Goal: Find contact information: Find contact information

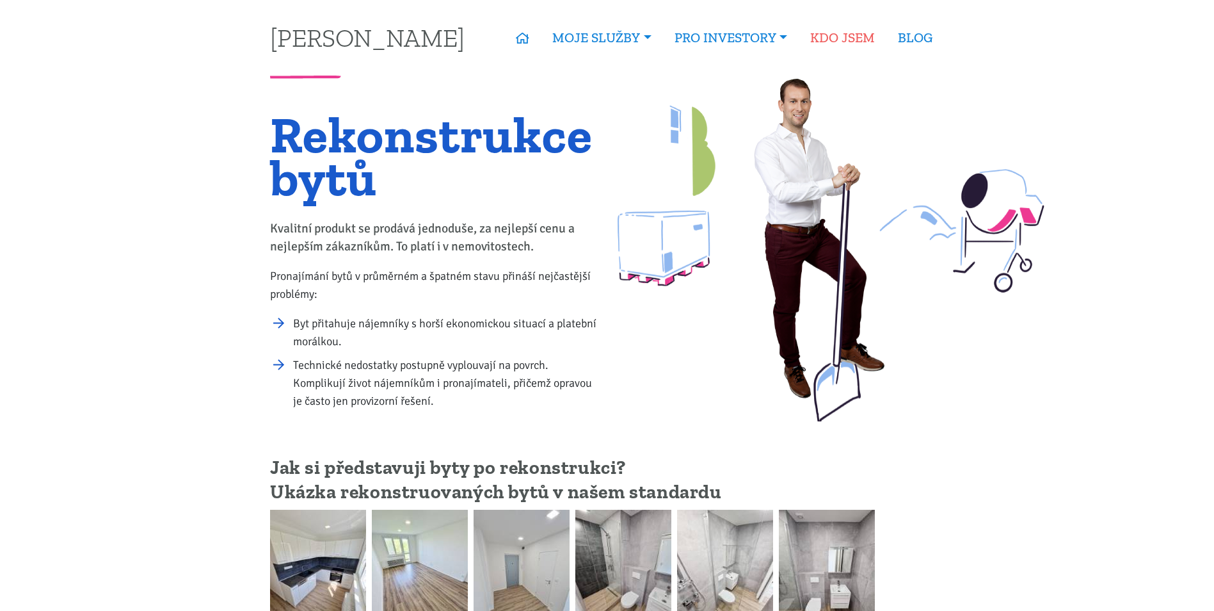
click at [845, 37] on link "KDO JSEM" at bounding box center [843, 37] width 88 height 29
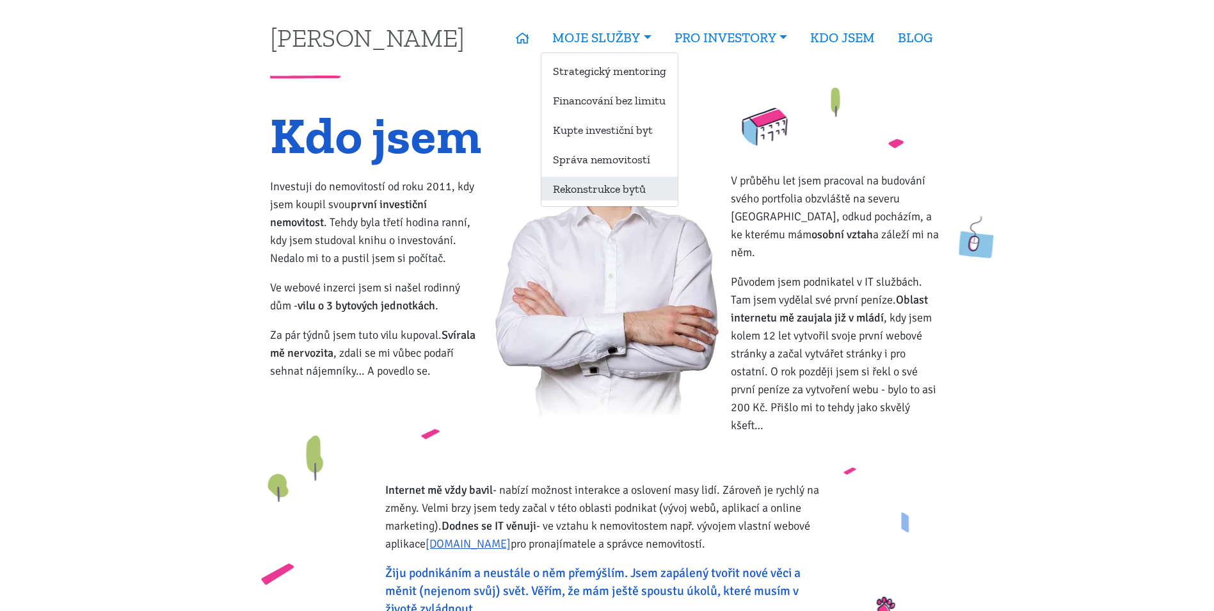
click at [604, 186] on link "Rekonstrukce bytů" at bounding box center [609, 189] width 136 height 24
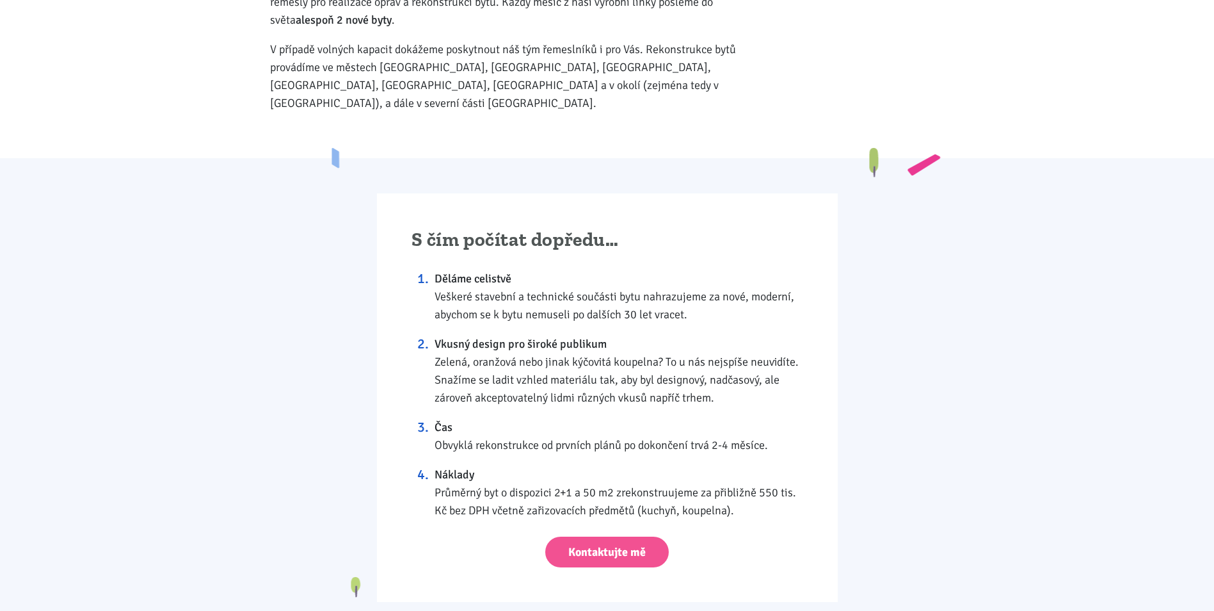
scroll to position [832, 0]
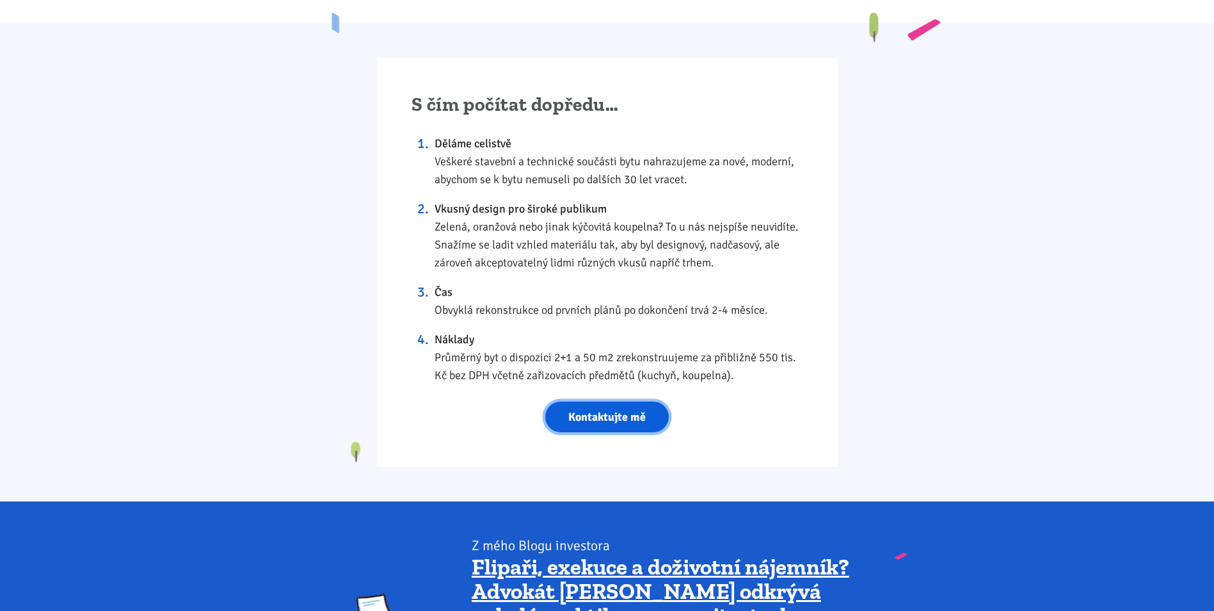
click at [623, 401] on link "Kontaktujte mě" at bounding box center [607, 416] width 124 height 31
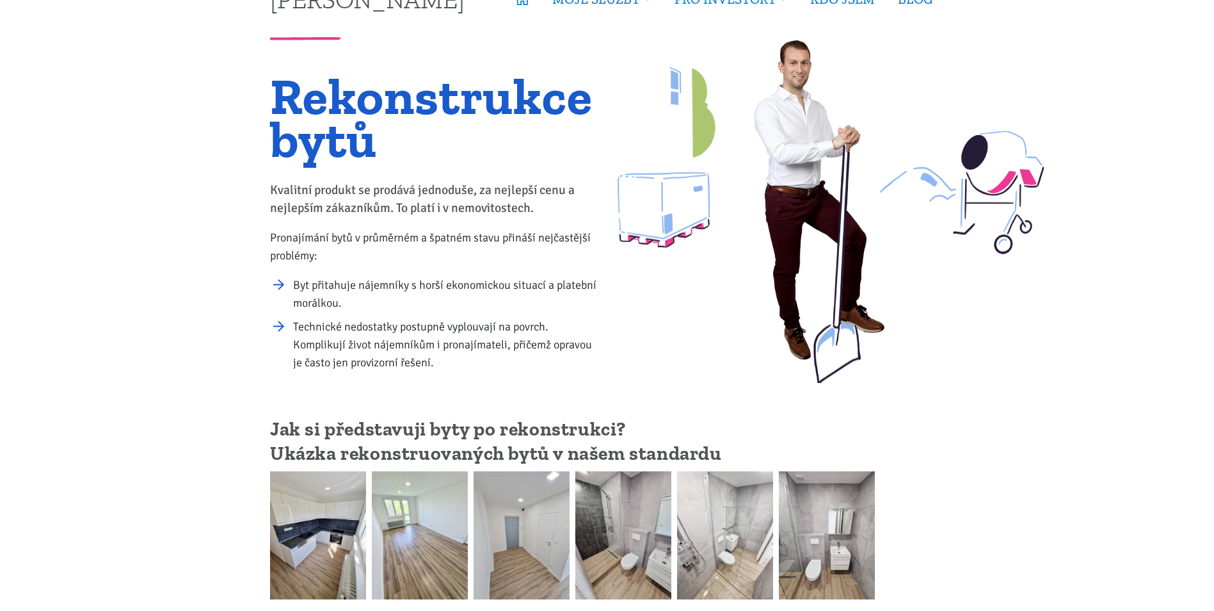
scroll to position [422, 0]
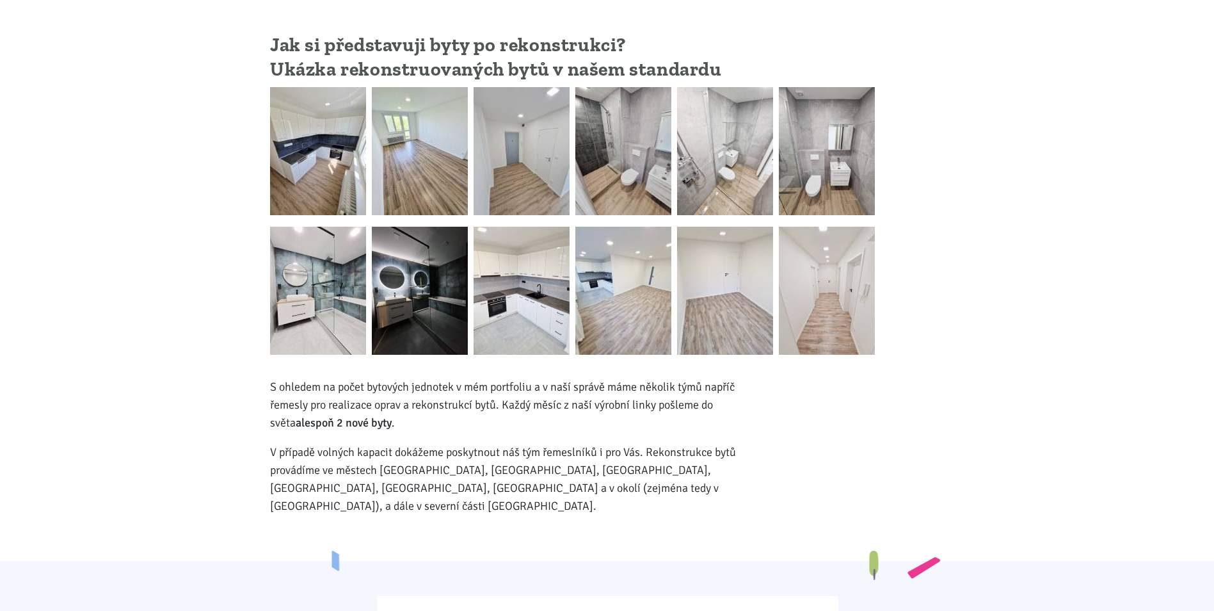
click at [320, 193] on img at bounding box center [318, 151] width 96 height 128
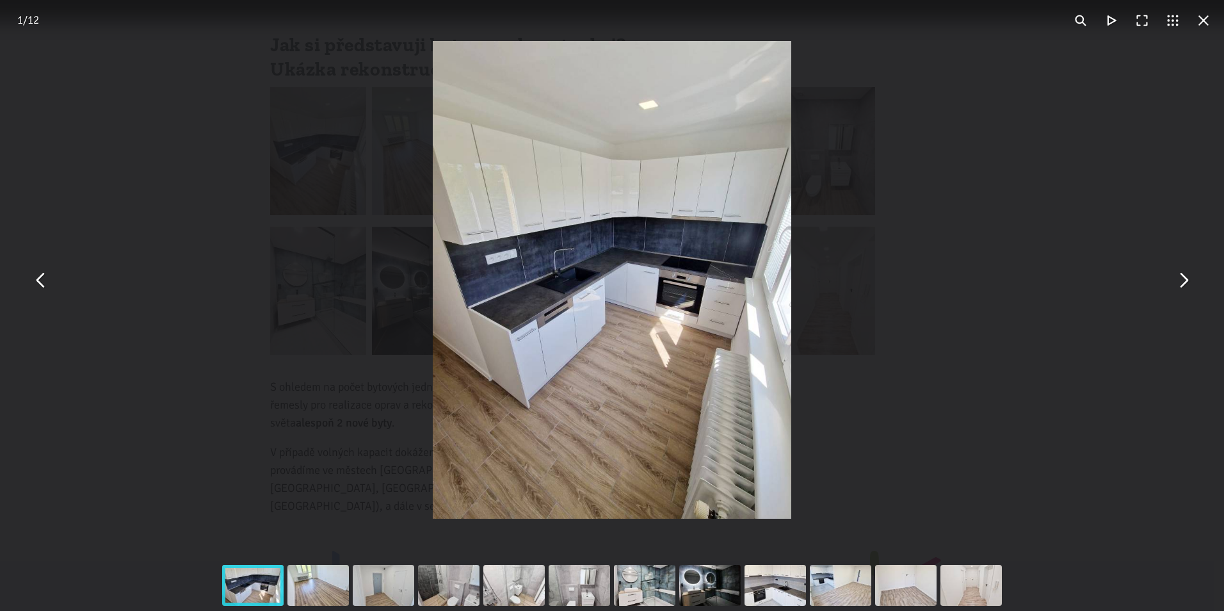
click at [1183, 282] on button "You can close this modal content with the ESC key" at bounding box center [1182, 279] width 31 height 31
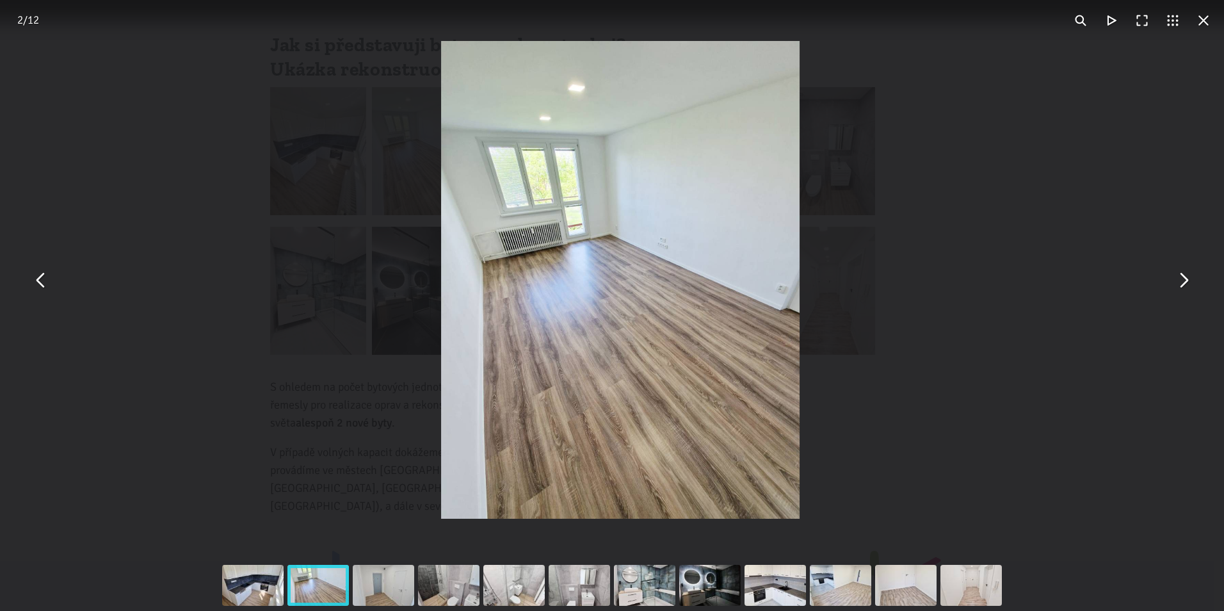
click at [1183, 282] on button "You can close this modal content with the ESC key" at bounding box center [1182, 279] width 31 height 31
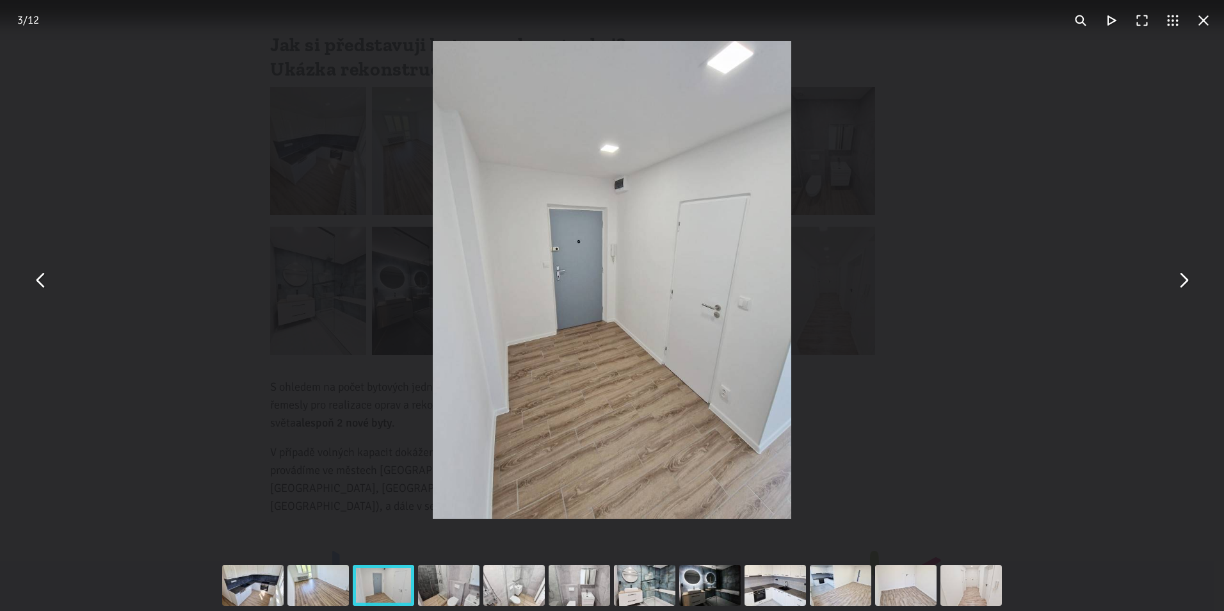
click at [1183, 282] on button "You can close this modal content with the ESC key" at bounding box center [1182, 279] width 31 height 31
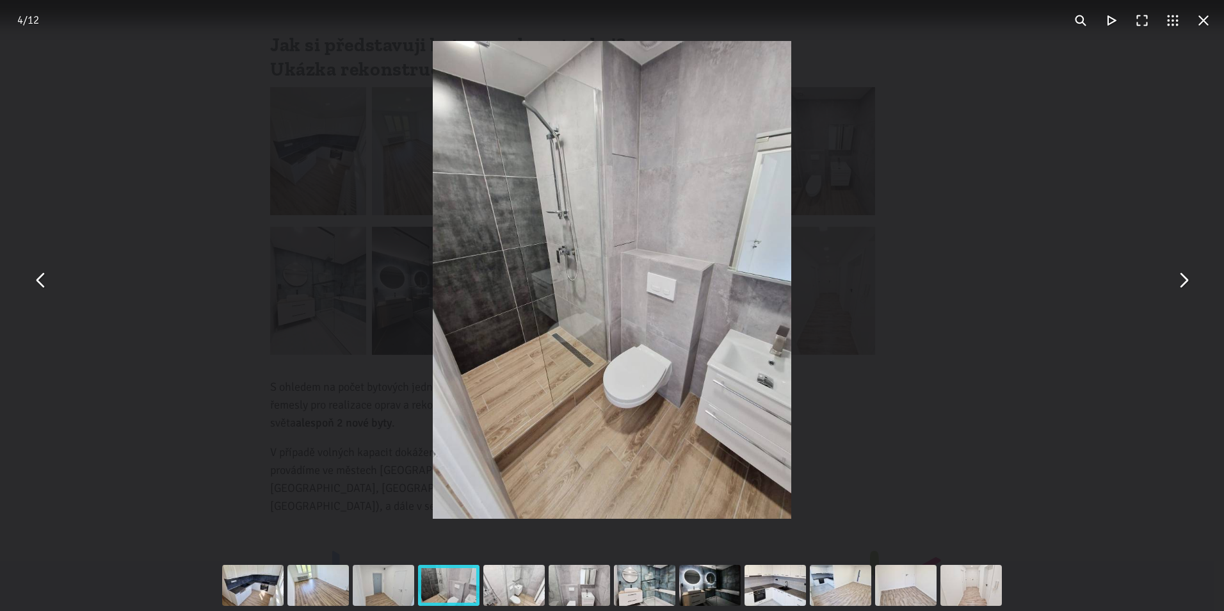
click at [1205, 19] on button "You can close this modal content with the ESC key" at bounding box center [1203, 20] width 31 height 31
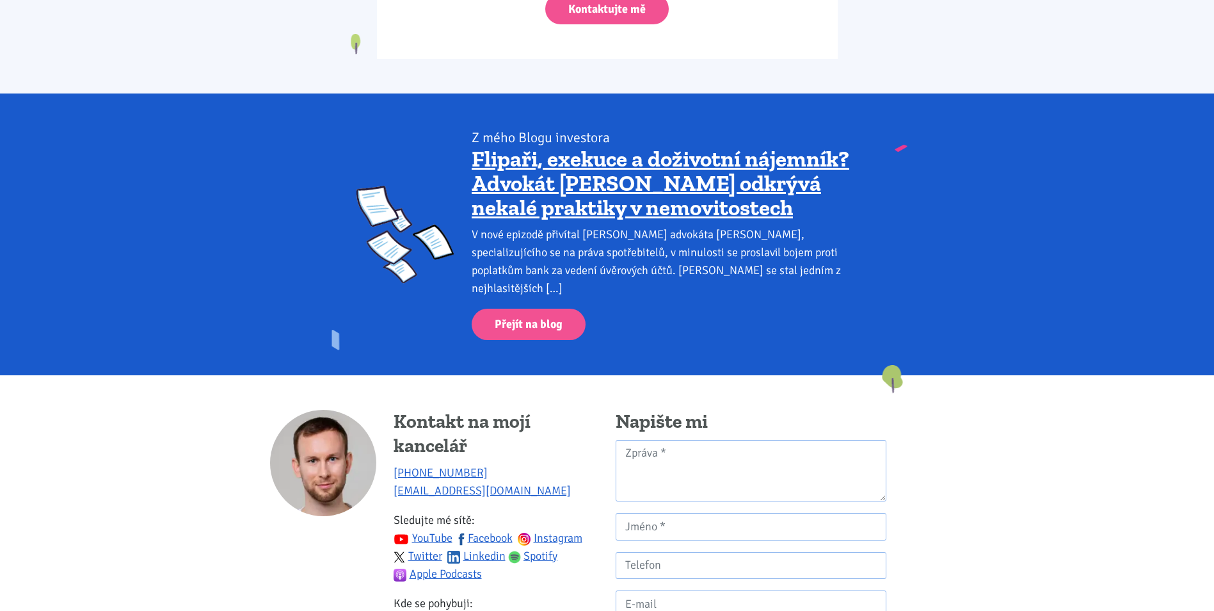
scroll to position [1510, 0]
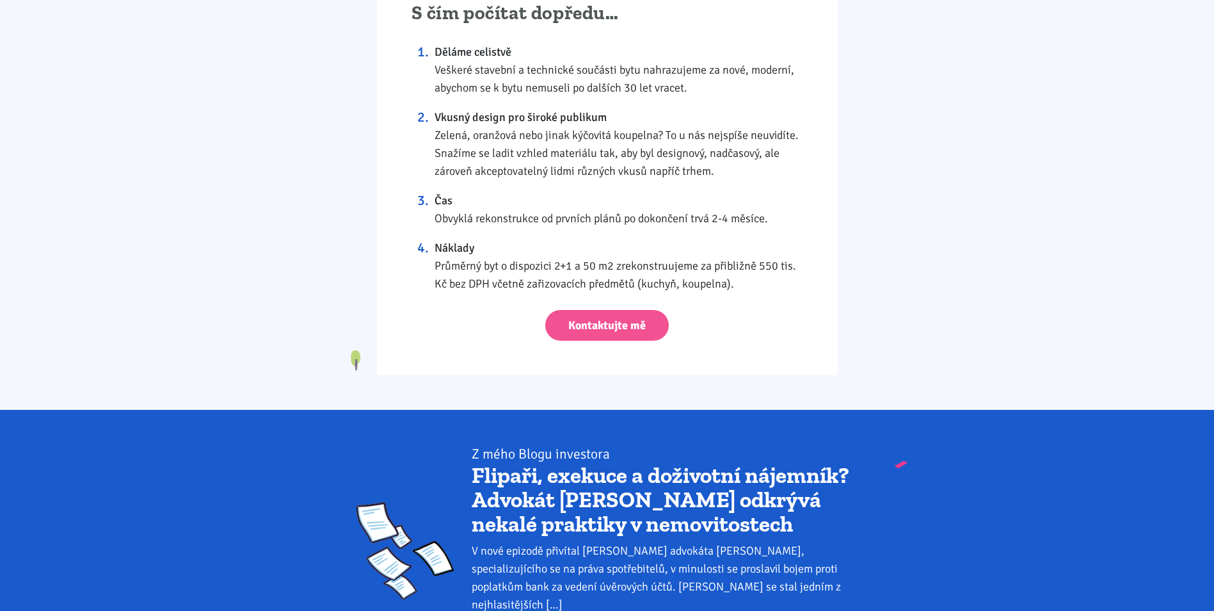
scroll to position [960, 0]
